Goal: Information Seeking & Learning: Learn about a topic

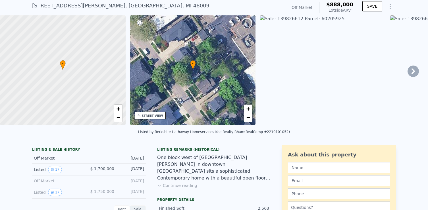
scroll to position [30, 0]
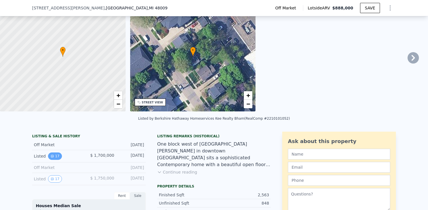
click at [53, 156] on button "17" at bounding box center [55, 155] width 14 height 7
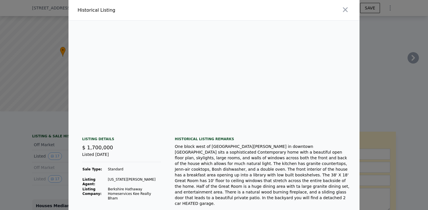
scroll to position [0, 1306]
click at [348, 12] on icon "button" at bounding box center [346, 10] width 8 height 8
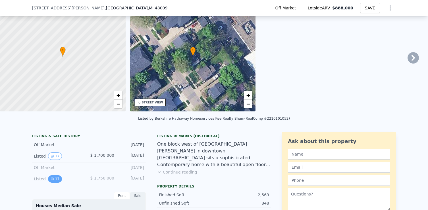
click at [56, 178] on button "17" at bounding box center [55, 178] width 14 height 7
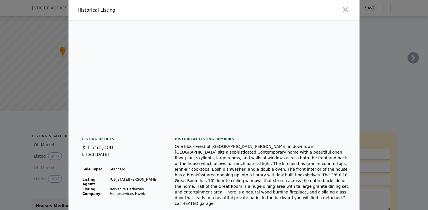
scroll to position [0, 1329]
click at [345, 9] on icon "button" at bounding box center [345, 9] width 5 height 5
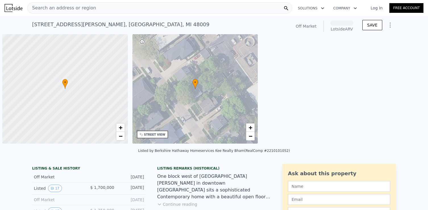
scroll to position [0, 2]
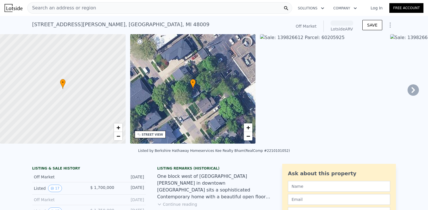
click at [152, 136] on div "STREET VIEW" at bounding box center [150, 134] width 31 height 7
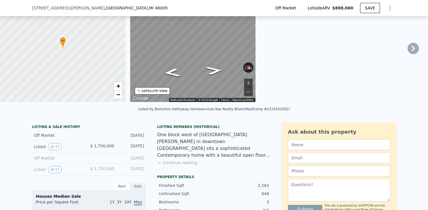
scroll to position [66, 0]
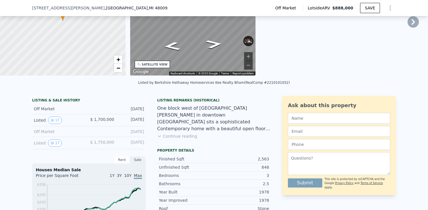
click at [170, 137] on button "Continue reading" at bounding box center [177, 136] width 40 height 6
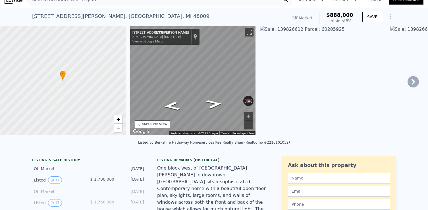
scroll to position [8, 0]
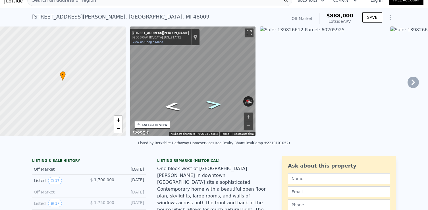
click at [216, 106] on icon "Go Southeast, Ann St" at bounding box center [214, 104] width 30 height 13
click at [214, 105] on icon "Go Southeast, Ann St" at bounding box center [214, 104] width 30 height 13
click at [173, 108] on icon "Go Northwest, Ann St" at bounding box center [171, 109] width 27 height 12
